Goal: Task Accomplishment & Management: Use online tool/utility

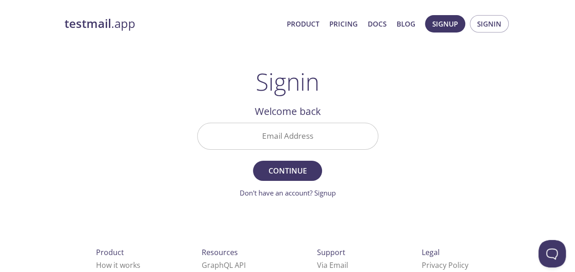
click at [254, 135] on input "Email Address" at bounding box center [288, 136] width 180 height 26
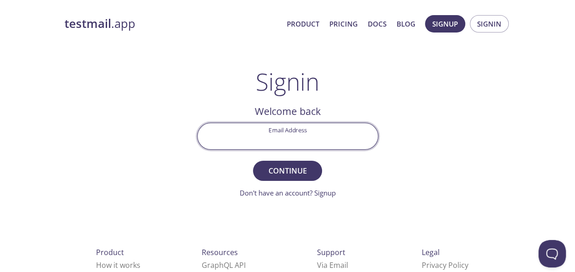
click at [294, 137] on input "Email Address" at bounding box center [288, 136] width 180 height 26
type input "[PERSON_NAME][EMAIL_ADDRESS][DOMAIN_NAME]"
click at [253, 161] on button "Continue" at bounding box center [287, 171] width 69 height 20
click at [275, 126] on input "Signin Security Code" at bounding box center [288, 136] width 180 height 26
paste input "8WF8KZY"
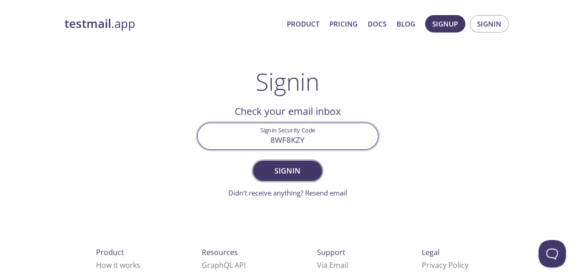
type input "8WF8KZY"
click at [290, 169] on span "Signin" at bounding box center [287, 170] width 49 height 13
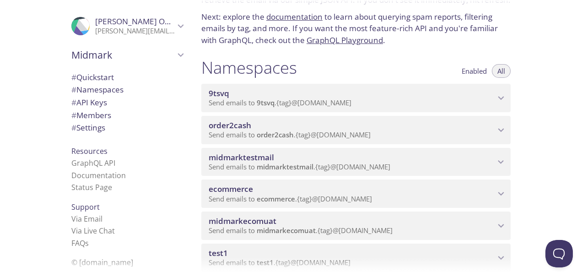
scroll to position [92, 0]
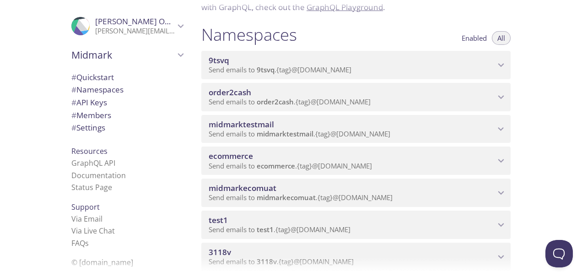
click at [503, 161] on icon "ecommerce namespace" at bounding box center [501, 161] width 12 height 12
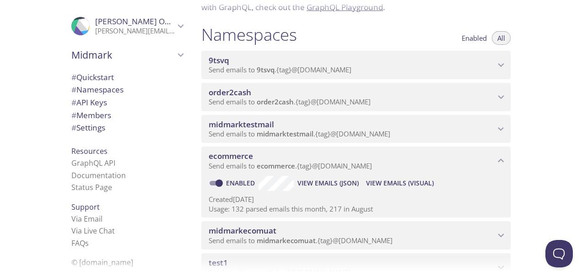
click at [406, 179] on span "View Emails (Visual)" at bounding box center [400, 183] width 68 height 11
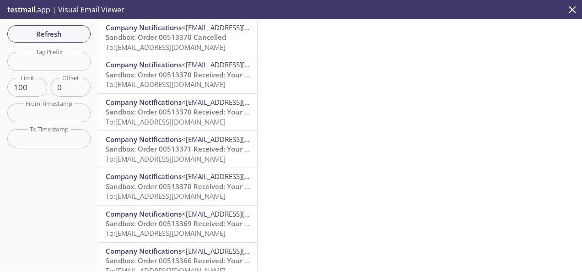
click at [137, 35] on span "Sandbox: Order 00513370 Cancelled" at bounding box center [166, 36] width 120 height 9
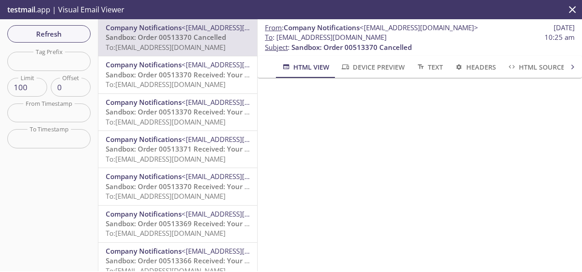
drag, startPoint x: 276, startPoint y: 37, endPoint x: 434, endPoint y: 38, distance: 157.4
click at [434, 38] on span "To : [EMAIL_ADDRESS][DOMAIN_NAME] 10:25 am" at bounding box center [420, 37] width 310 height 10
drag, startPoint x: 434, startPoint y: 38, endPoint x: 421, endPoint y: 39, distance: 12.9
copy span "[EMAIL_ADDRESS][DOMAIN_NAME]"
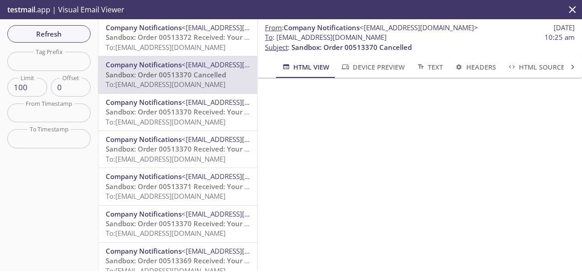
click at [61, 33] on span "Refresh" at bounding box center [49, 34] width 69 height 12
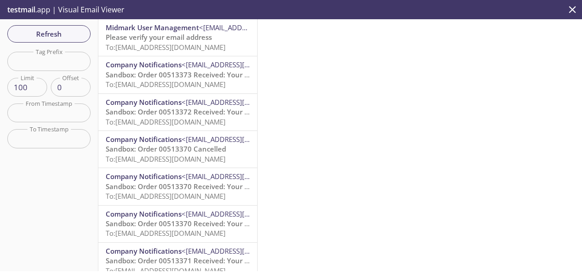
click at [185, 33] on span "Please verify your email address" at bounding box center [159, 36] width 106 height 9
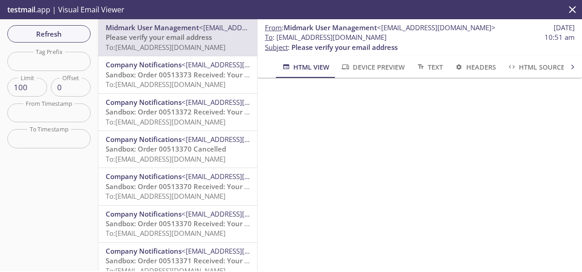
scroll to position [47, 0]
drag, startPoint x: 276, startPoint y: 38, endPoint x: 415, endPoint y: 38, distance: 138.7
click at [415, 38] on span "To : [EMAIL_ADDRESS][DOMAIN_NAME] 10:51 am" at bounding box center [420, 37] width 310 height 10
copy span "[EMAIL_ADDRESS][DOMAIN_NAME]"
